Goal: Task Accomplishment & Management: Complete application form

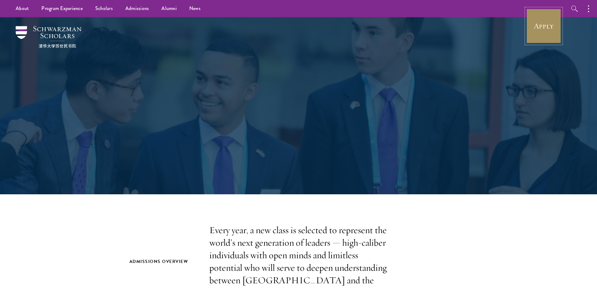
click at [533, 40] on link "Apply" at bounding box center [543, 25] width 35 height 35
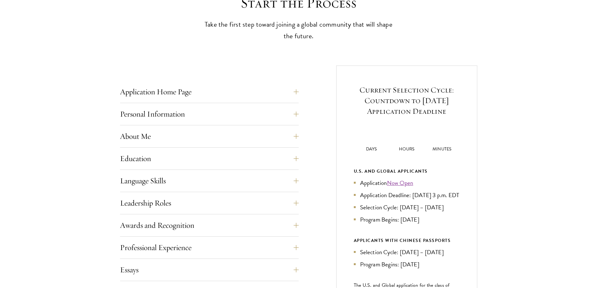
scroll to position [188, 0]
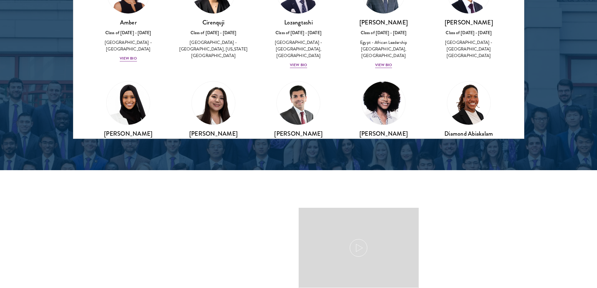
scroll to position [815, 0]
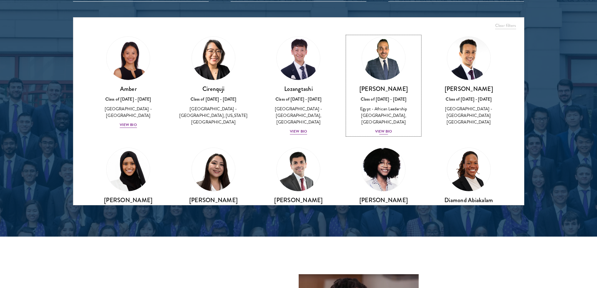
click at [383, 129] on div "View Bio" at bounding box center [383, 132] width 17 height 6
click at [382, 129] on div "View Bio" at bounding box center [383, 132] width 17 height 6
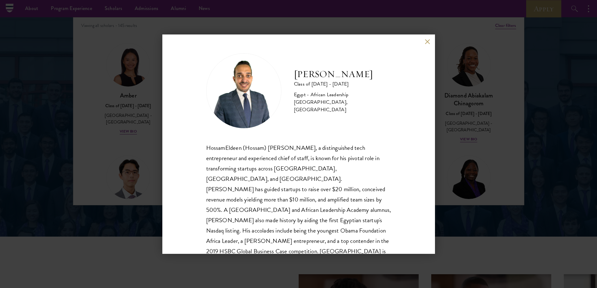
scroll to position [815, 0]
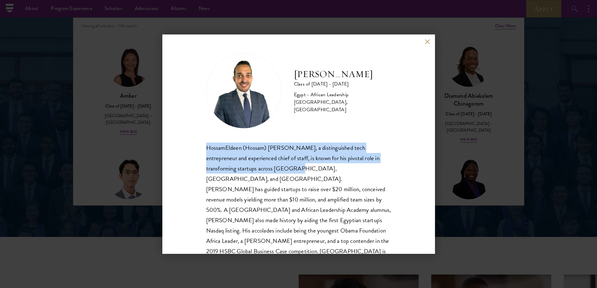
drag, startPoint x: 248, startPoint y: 162, endPoint x: 287, endPoint y: 171, distance: 40.9
click at [287, 171] on div "HossamEldeen Abdelfatah Class of [DATE] - [DATE] [GEOGRAPHIC_DATA] - African Le…" at bounding box center [298, 143] width 273 height 219
click at [426, 42] on button at bounding box center [427, 41] width 5 height 5
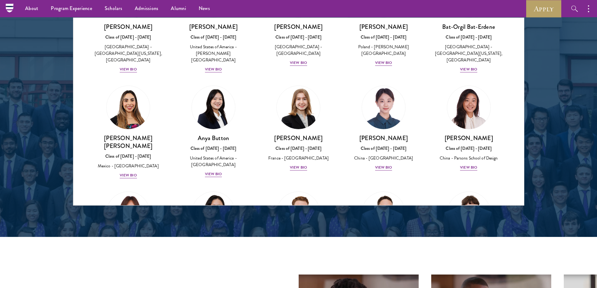
scroll to position [408, 0]
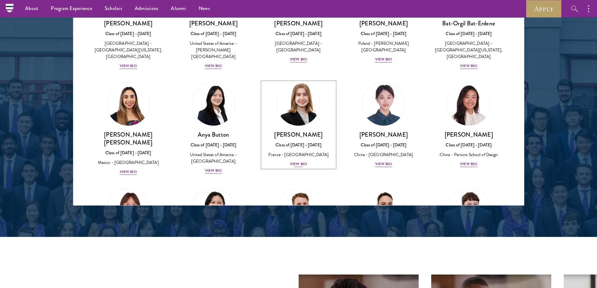
click at [300, 161] on div "View Bio" at bounding box center [298, 164] width 17 height 6
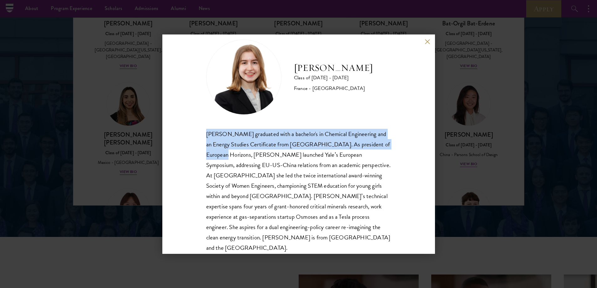
scroll to position [21, 0]
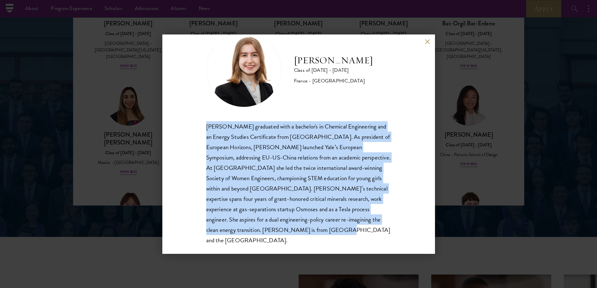
drag, startPoint x: 207, startPoint y: 149, endPoint x: 322, endPoint y: 228, distance: 139.4
click at [322, 228] on div "[PERSON_NAME] graduated with a bachelor's in Chemical Engineering and an Energy…" at bounding box center [298, 183] width 185 height 124
copy div "[PERSON_NAME] graduated with a bachelor's in Chemical Engineering and an Energy…"
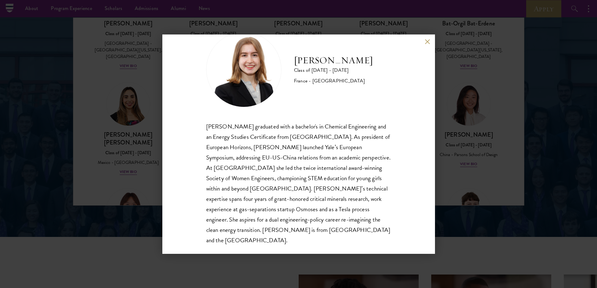
click at [424, 41] on div "[PERSON_NAME] Class of [DATE] - [DATE] [GEOGRAPHIC_DATA] - [GEOGRAPHIC_DATA] [P…" at bounding box center [298, 143] width 273 height 219
click at [427, 41] on button at bounding box center [427, 41] width 5 height 5
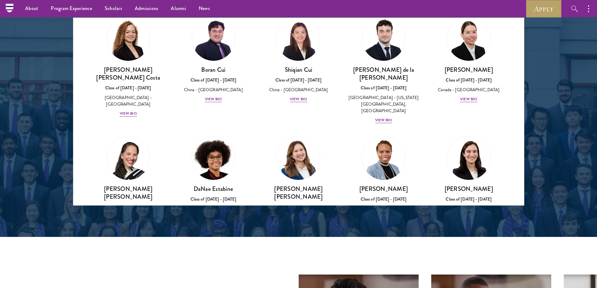
scroll to position [721, 0]
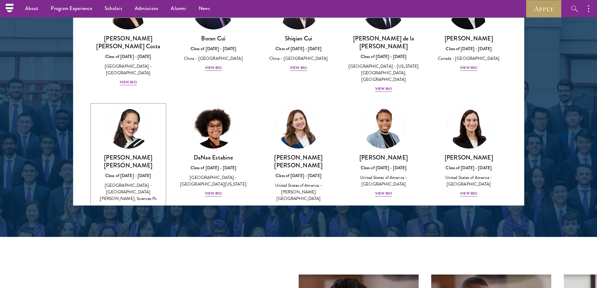
click at [129, 205] on div "View Bio" at bounding box center [128, 208] width 17 height 6
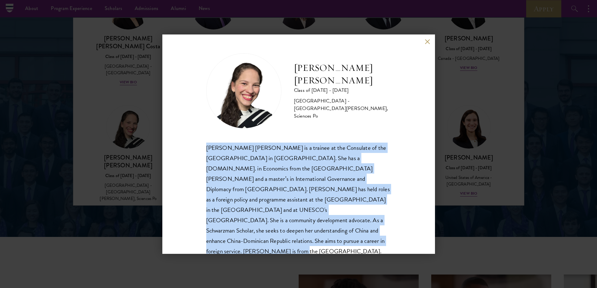
drag, startPoint x: 206, startPoint y: 150, endPoint x: 259, endPoint y: 246, distance: 109.6
click at [259, 246] on div "[PERSON_NAME] [PERSON_NAME] Class of [DATE] - [DATE] [GEOGRAPHIC_DATA] - [GEOGR…" at bounding box center [298, 143] width 273 height 219
copy div "[PERSON_NAME] [PERSON_NAME] is a trainee at the Consulate of the [GEOGRAPHIC_DA…"
